Goal: Transaction & Acquisition: Purchase product/service

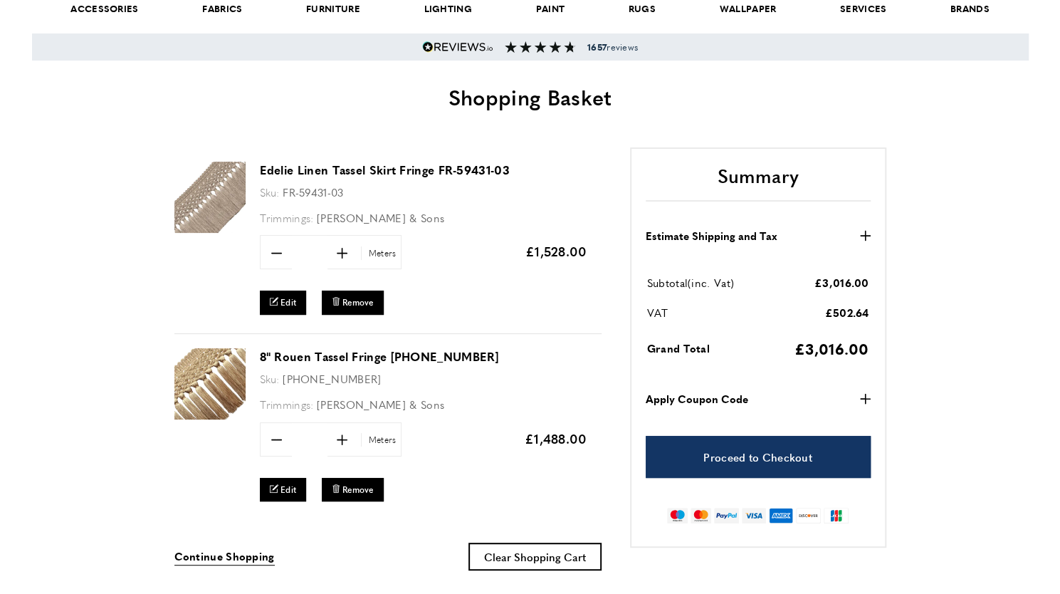
scroll to position [114, 0]
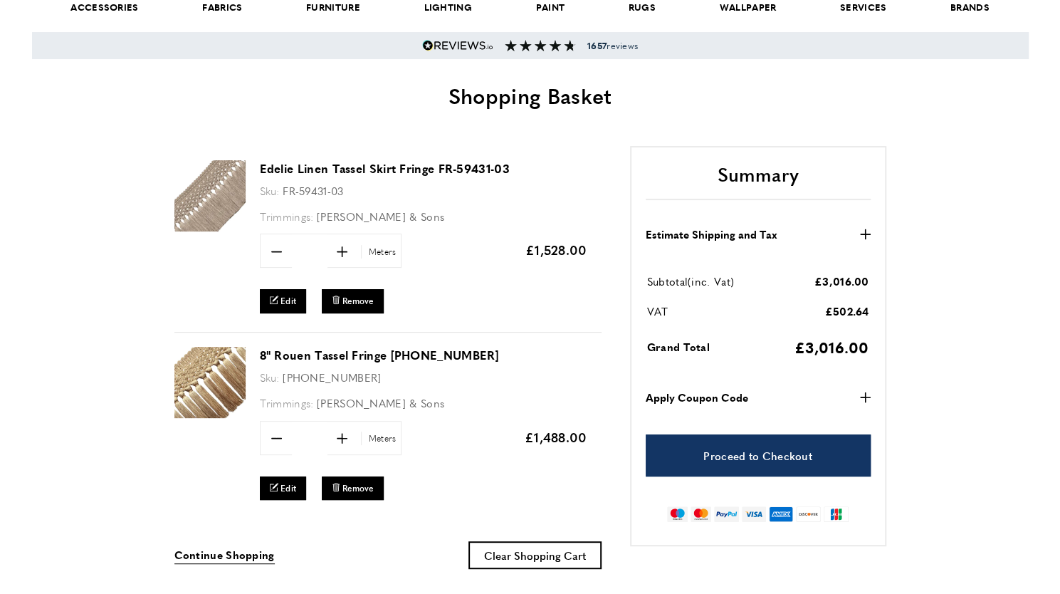
click at [297, 173] on link "Edelie Linen Tassel Skirt Fringe FR-59431-03" at bounding box center [385, 168] width 250 height 16
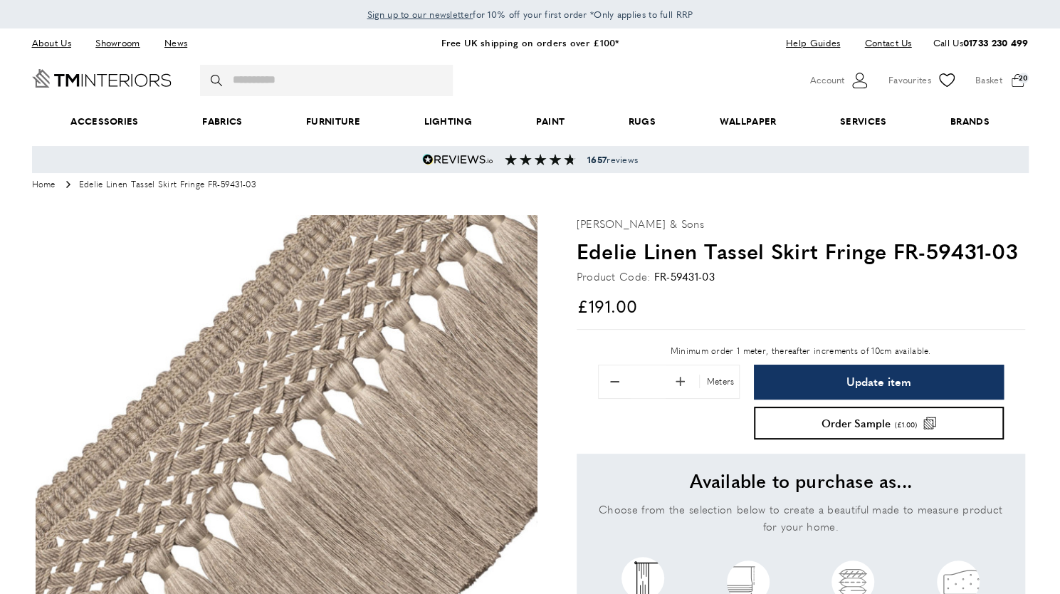
click at [658, 376] on input "**" at bounding box center [648, 381] width 36 height 33
type input "*"
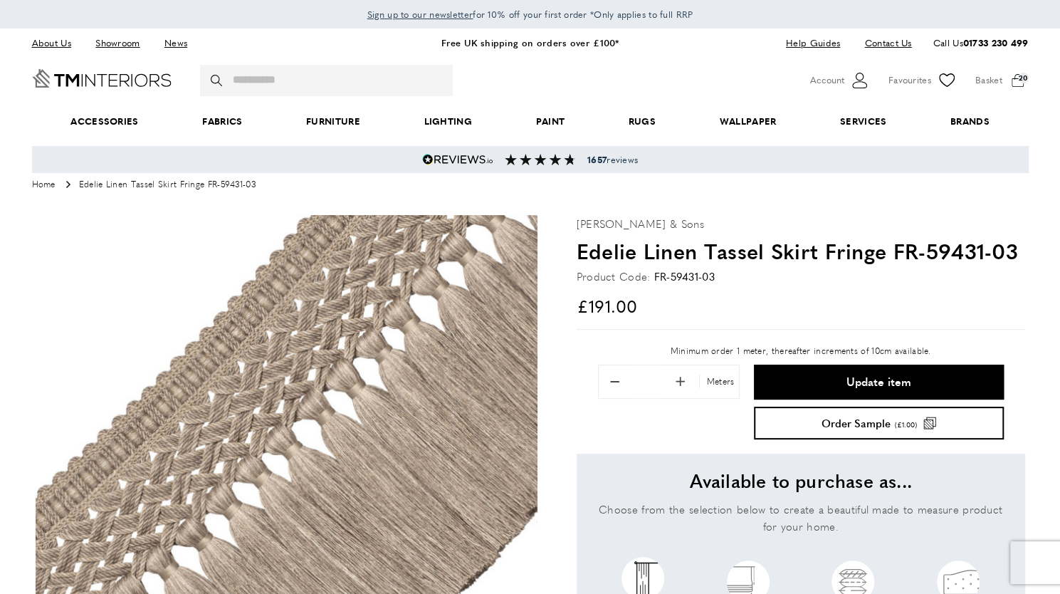
type input "*"
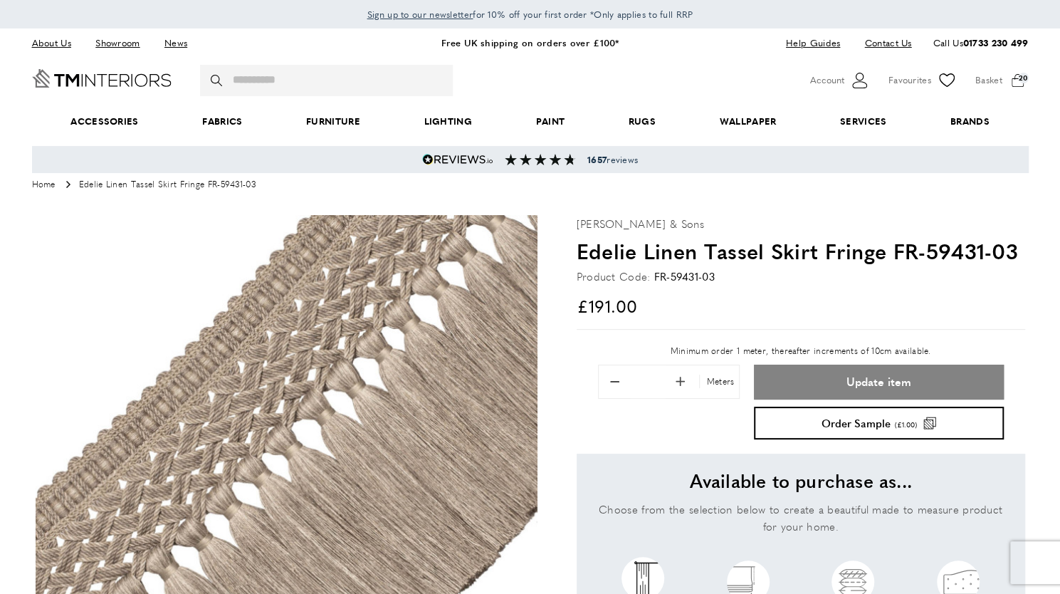
click at [918, 372] on button "Update item" at bounding box center [878, 382] width 249 height 35
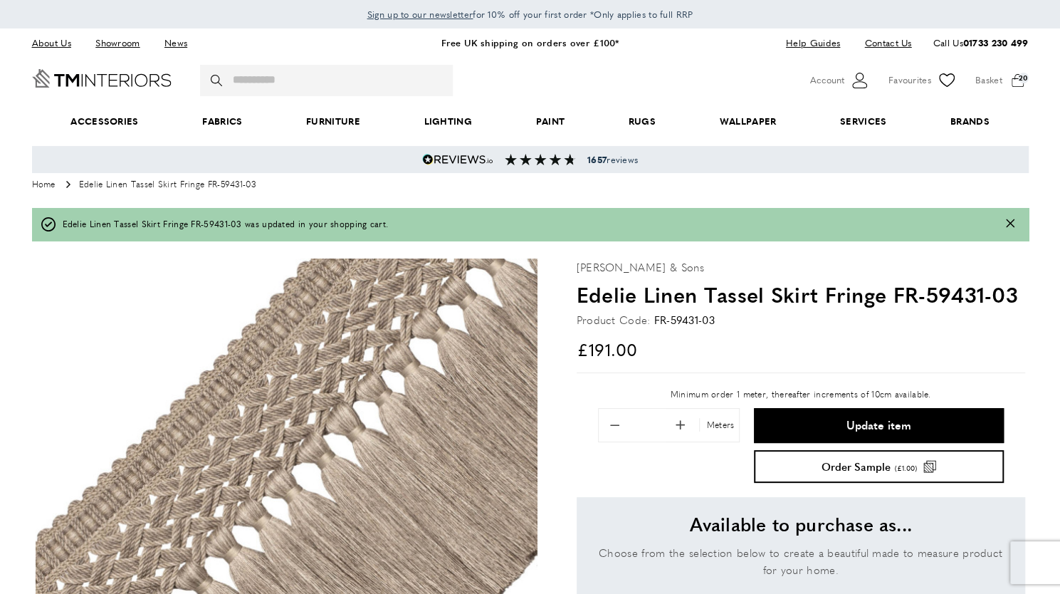
type input "*"
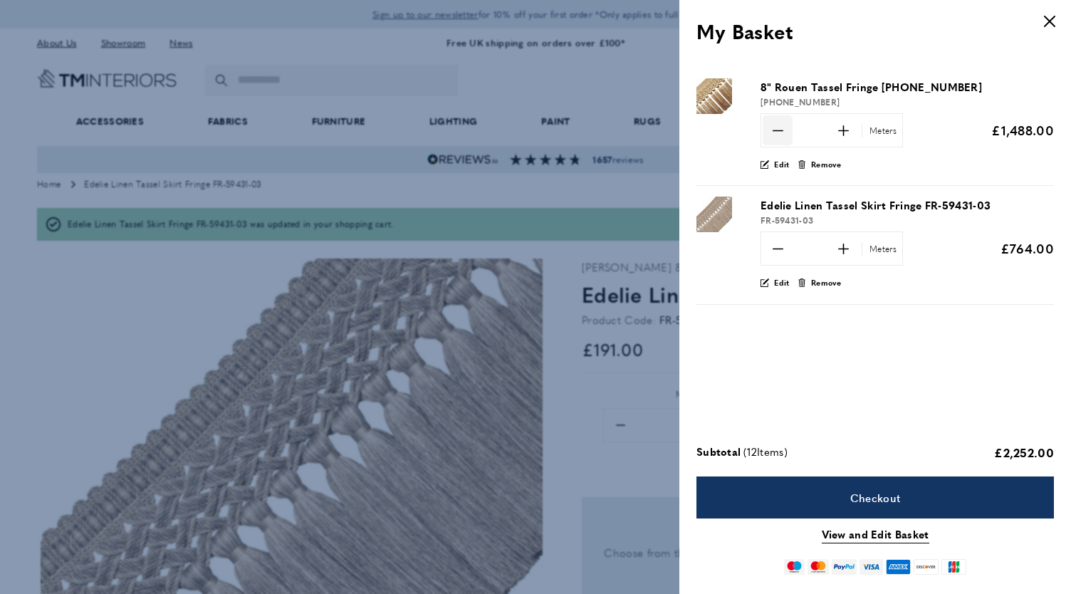
click at [786, 133] on span "minus" at bounding box center [778, 130] width 30 height 30
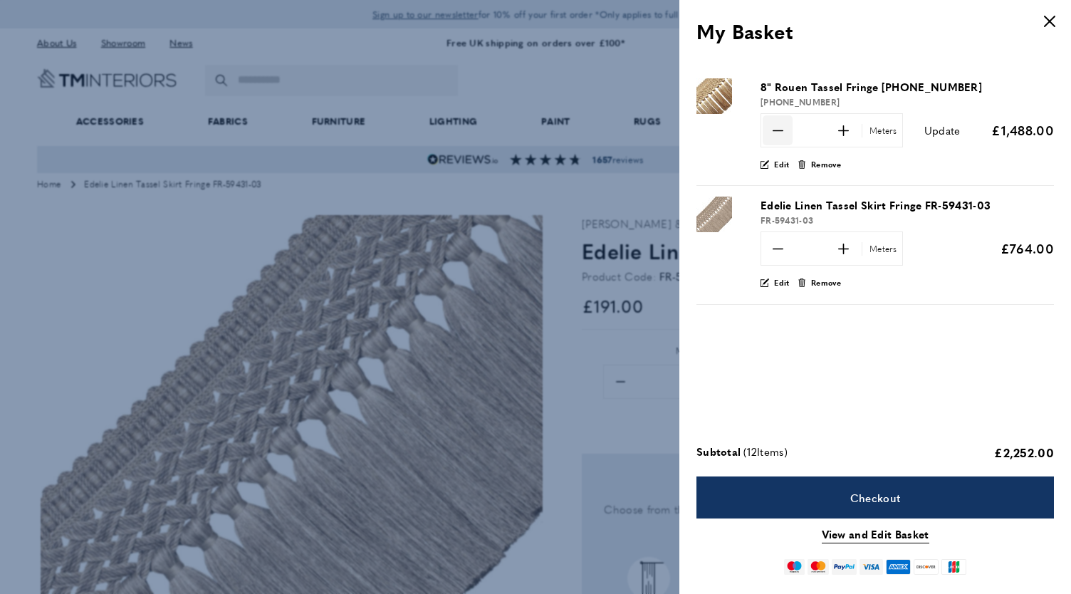
drag, startPoint x: 818, startPoint y: 130, endPoint x: 788, endPoint y: 130, distance: 29.9
click at [788, 130] on div "minus *** plus Meters" at bounding box center [831, 130] width 142 height 34
click at [867, 143] on div "minus * plus Meters" at bounding box center [831, 130] width 142 height 34
click at [938, 122] on button "Update" at bounding box center [942, 130] width 36 height 17
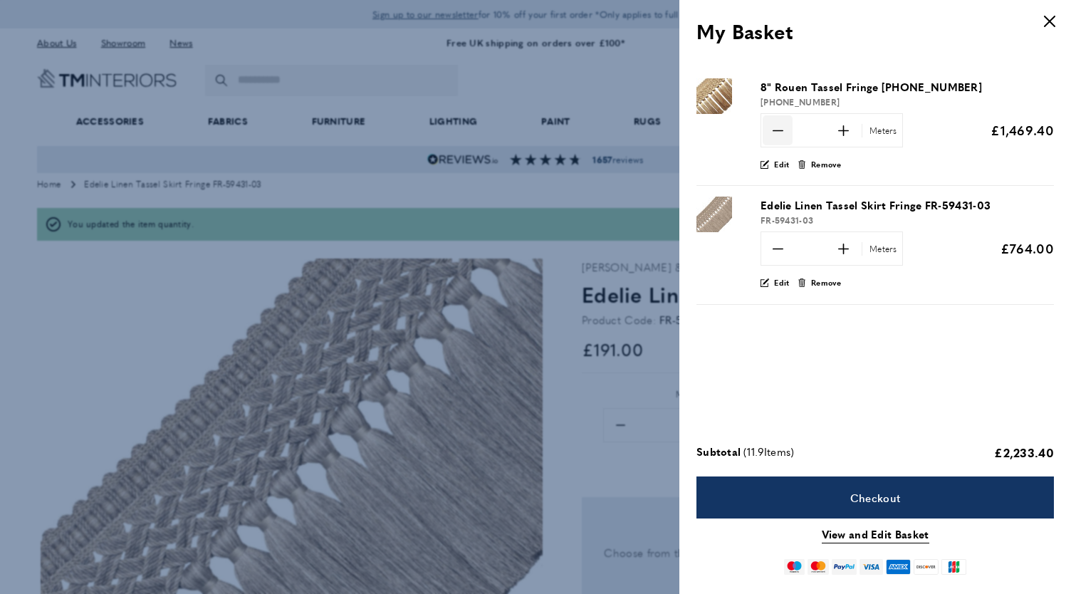
click at [785, 130] on span "minus" at bounding box center [778, 130] width 30 height 30
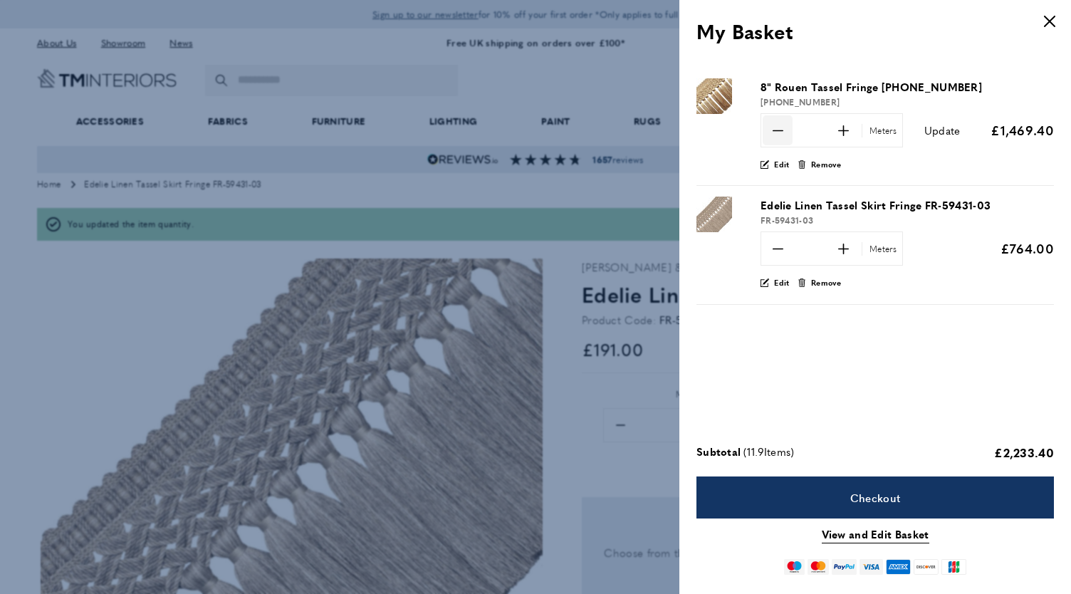
click at [785, 130] on span "minus" at bounding box center [778, 130] width 30 height 30
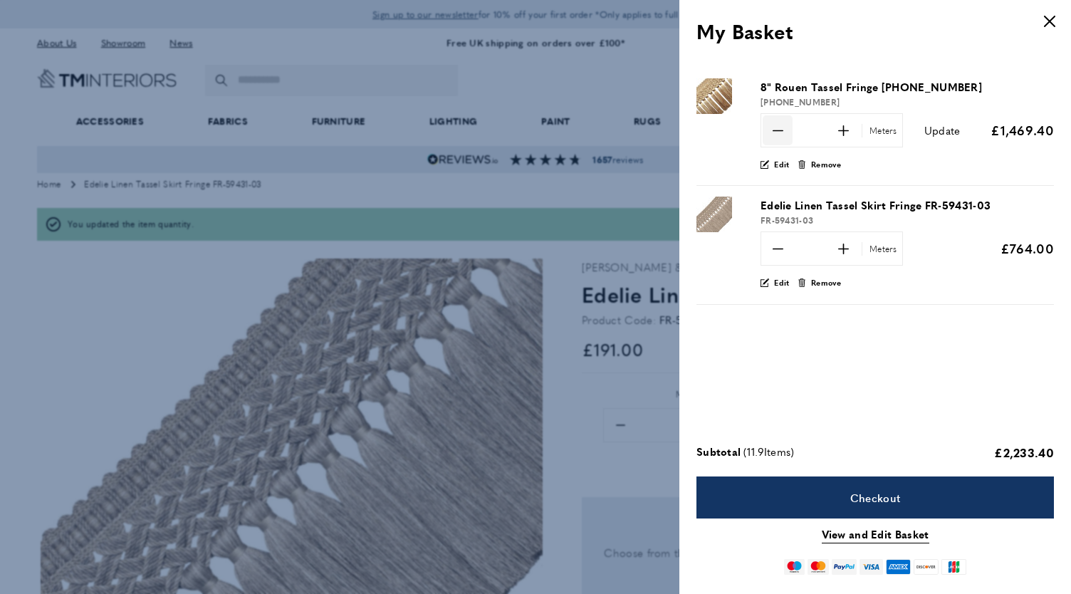
click at [785, 130] on span "minus" at bounding box center [778, 130] width 30 height 30
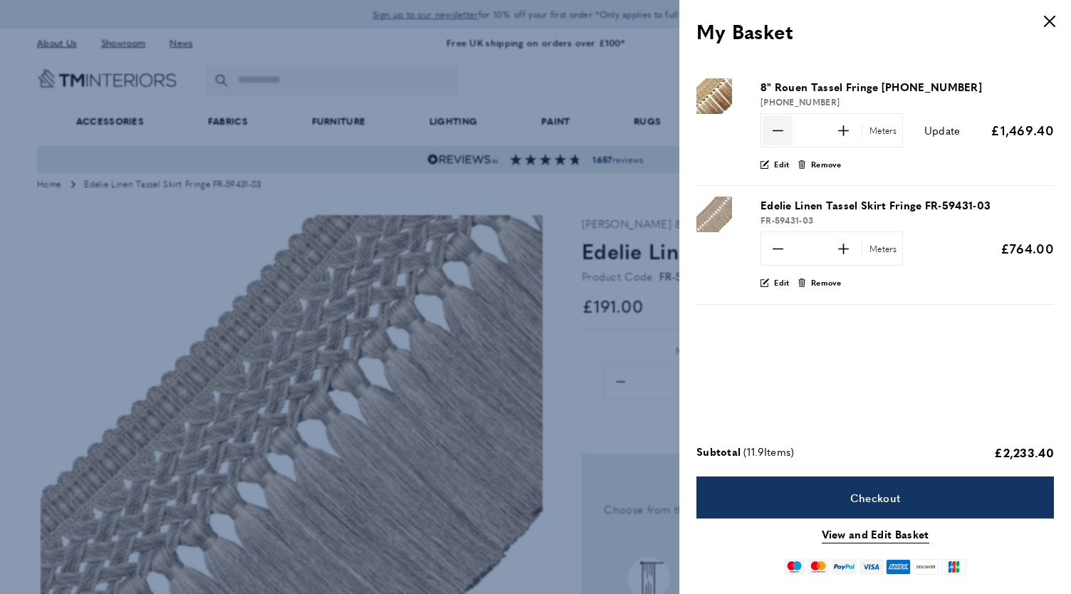
click at [785, 130] on span "minus" at bounding box center [778, 130] width 30 height 30
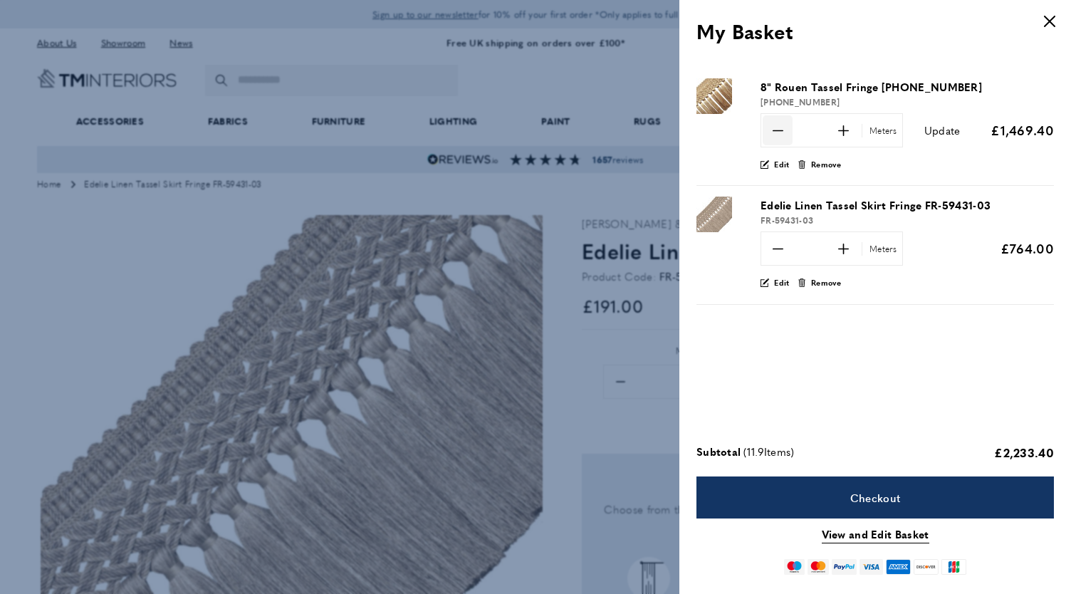
click at [785, 130] on span "minus" at bounding box center [778, 130] width 30 height 30
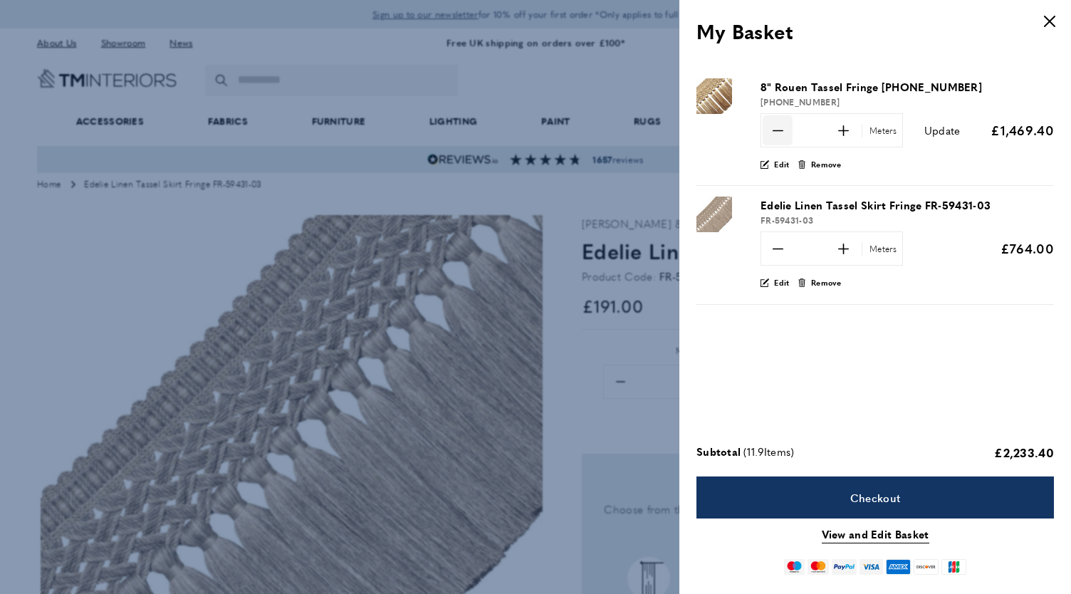
click at [785, 130] on span "minus" at bounding box center [778, 130] width 30 height 30
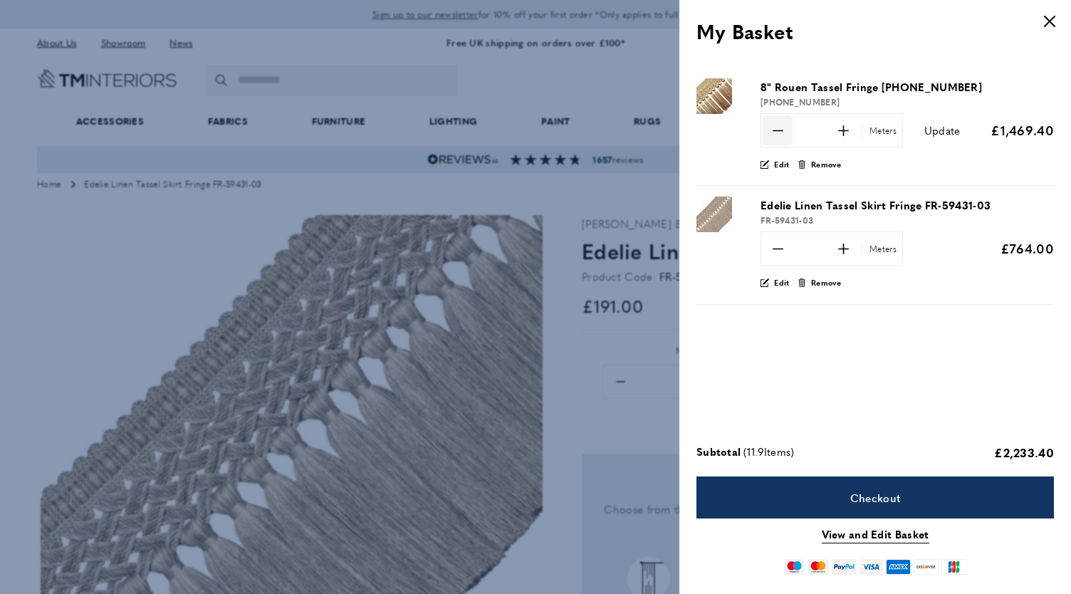
click at [785, 130] on span "minus" at bounding box center [778, 130] width 30 height 30
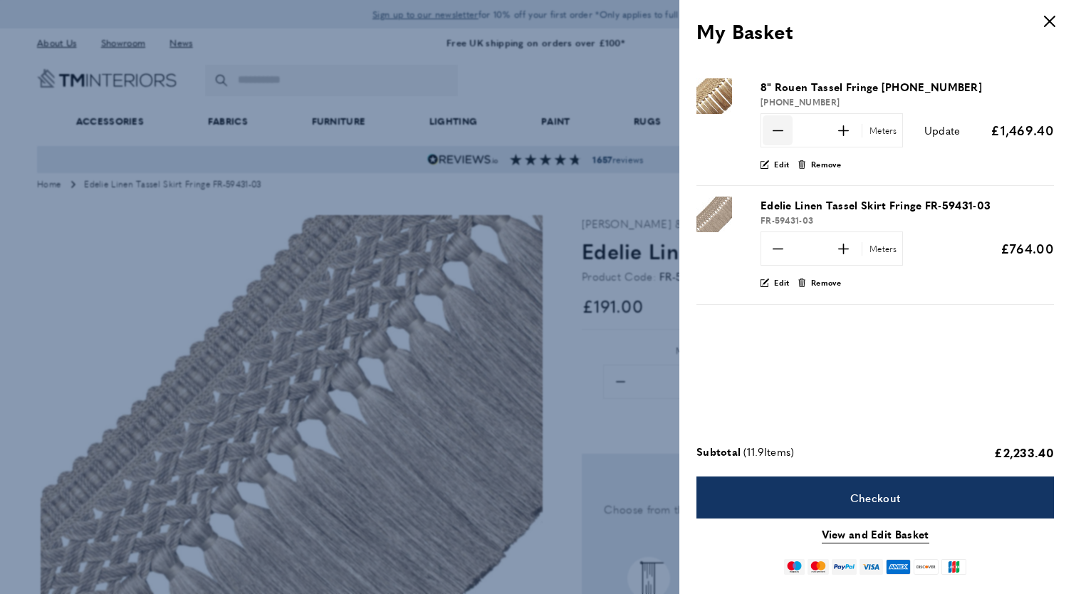
click at [785, 130] on span "minus" at bounding box center [778, 130] width 30 height 30
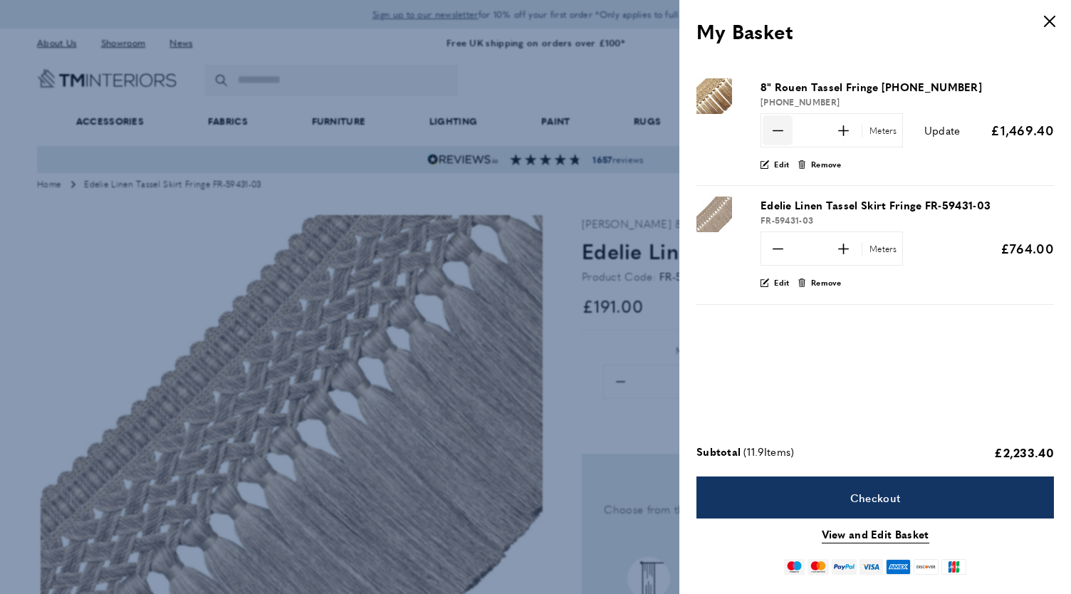
click at [785, 130] on span "minus" at bounding box center [778, 130] width 30 height 30
type input "***"
click at [938, 127] on span "Update" at bounding box center [942, 129] width 36 height 15
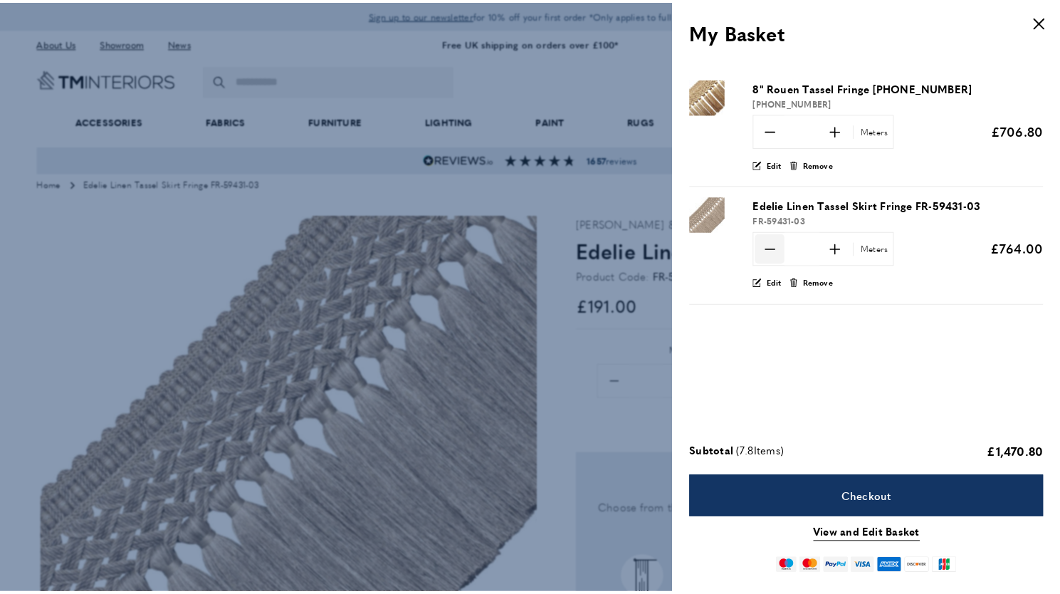
scroll to position [0, 1001]
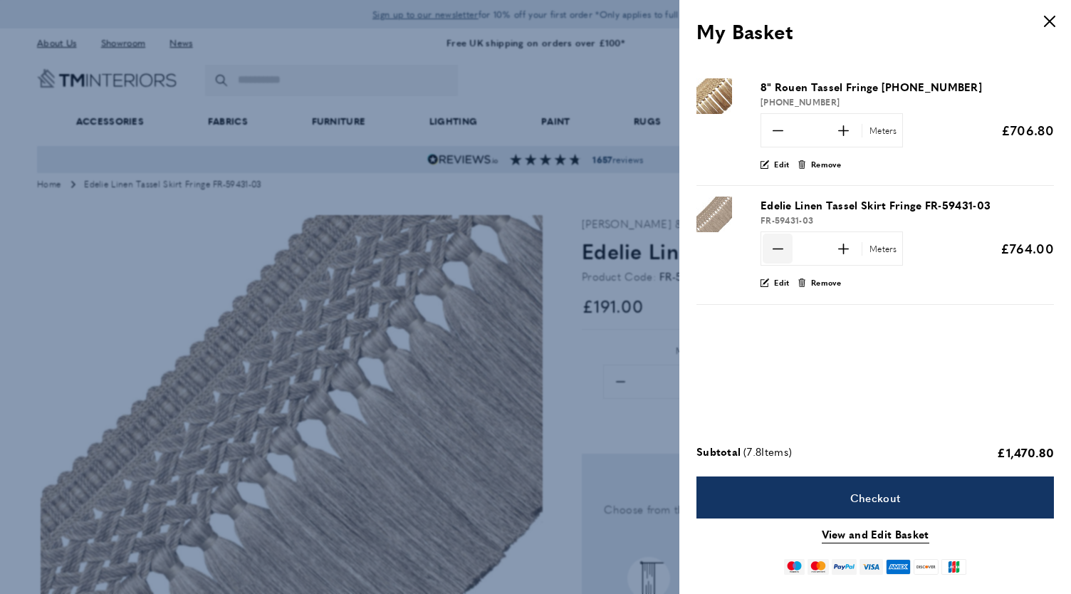
click at [770, 250] on span "minus" at bounding box center [778, 249] width 30 height 30
type input "***"
click at [936, 254] on span "Update" at bounding box center [942, 248] width 36 height 15
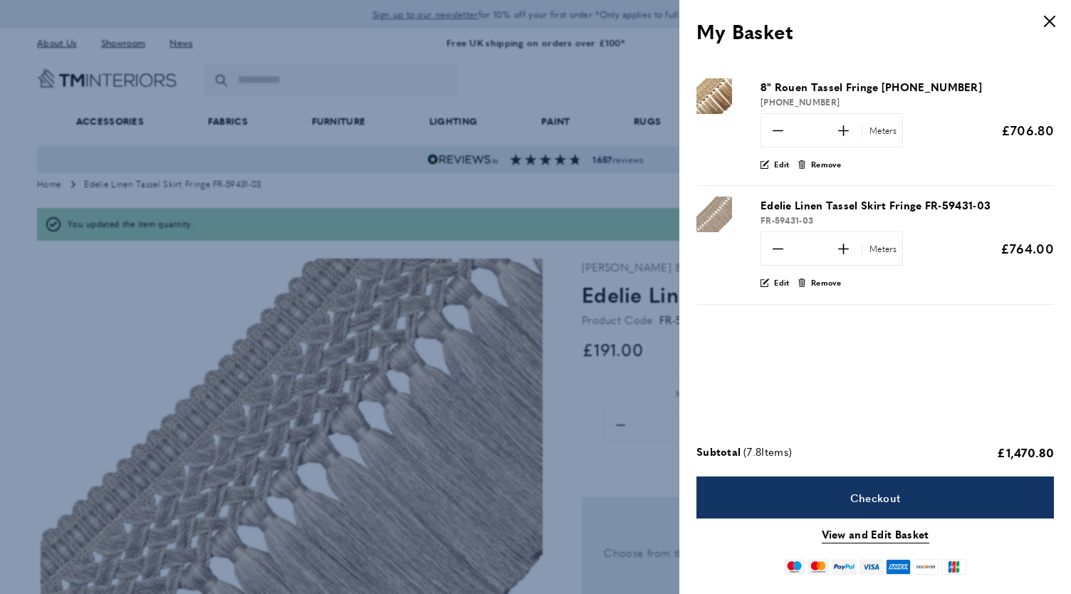
type input "***"
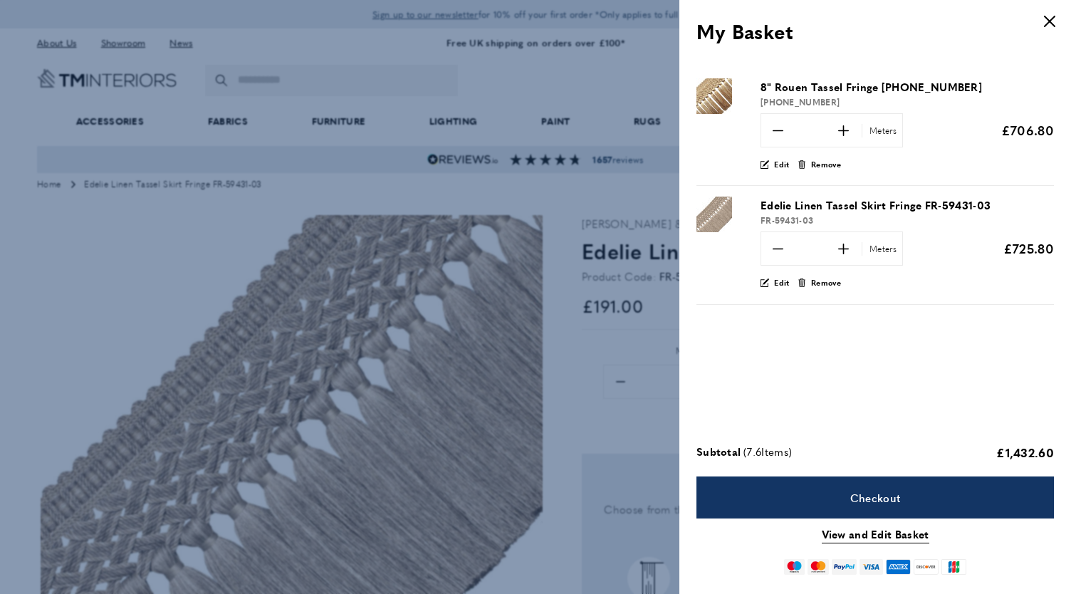
click at [1045, 18] on icon "cross" at bounding box center [1049, 21] width 11 height 11
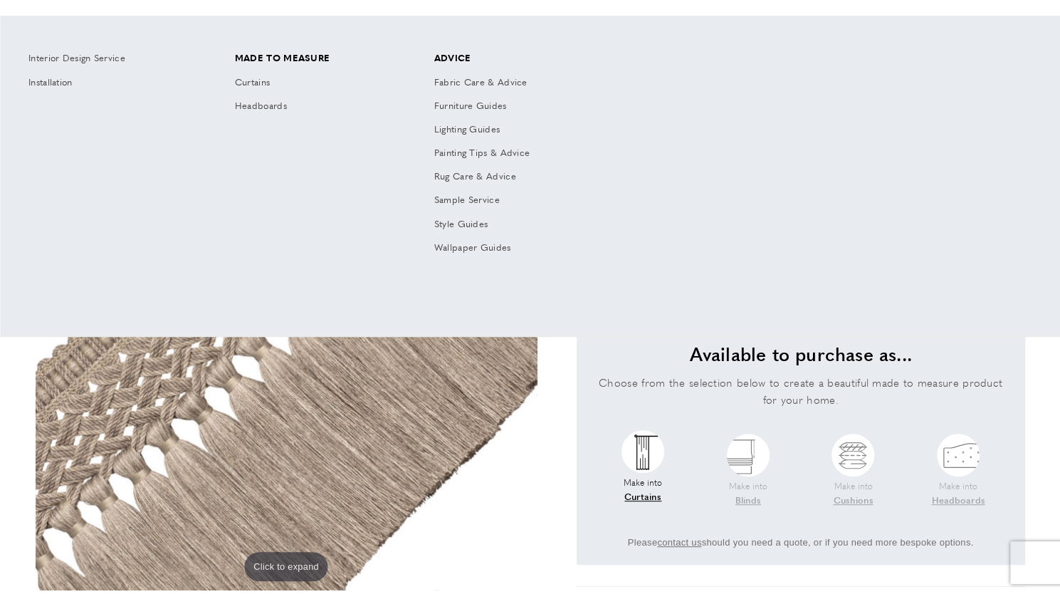
scroll to position [0, 2203]
